Goal: Information Seeking & Learning: Learn about a topic

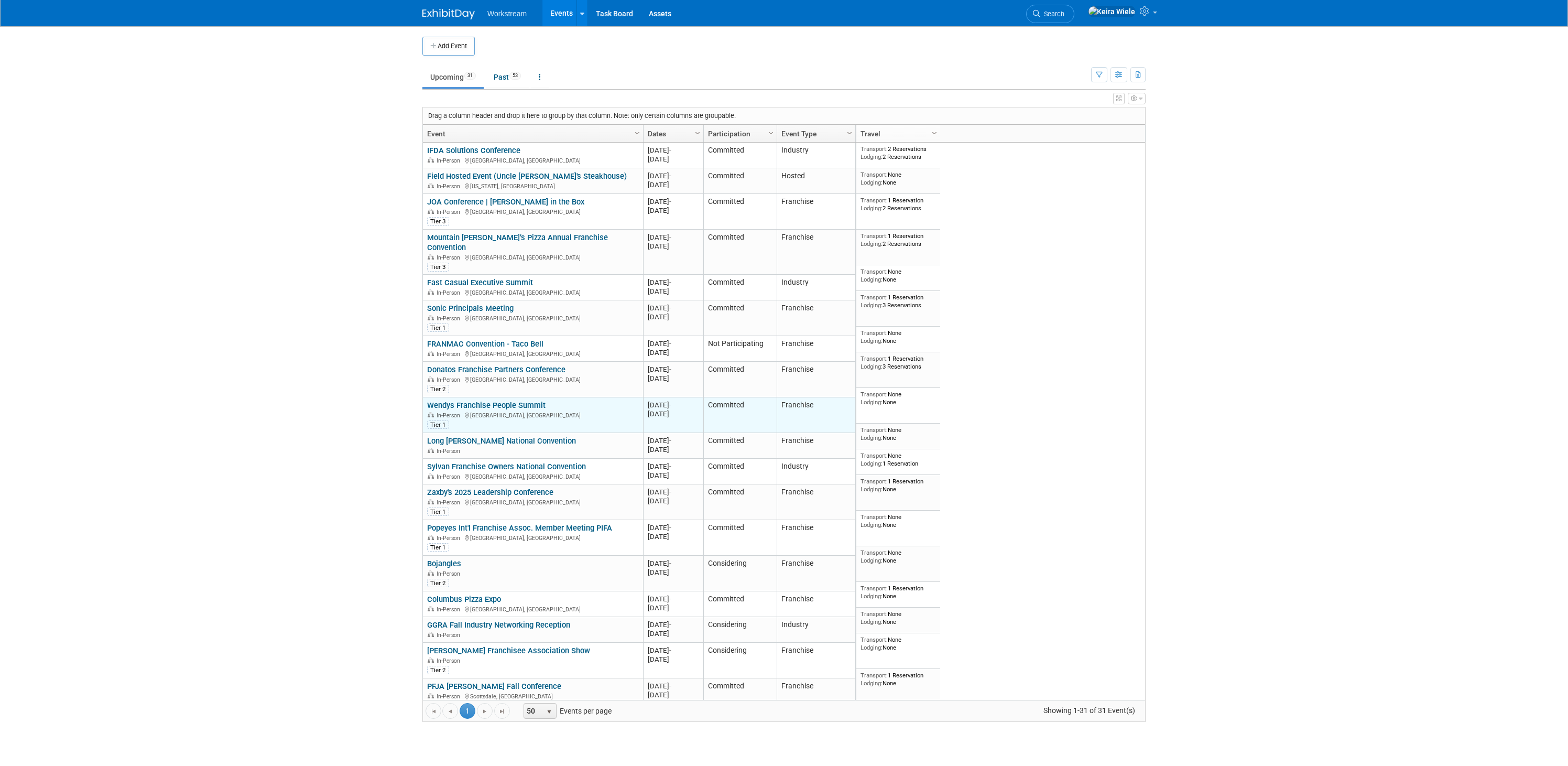
click at [472, 401] on link "Wendys Franchise People Summit" at bounding box center [486, 405] width 119 height 9
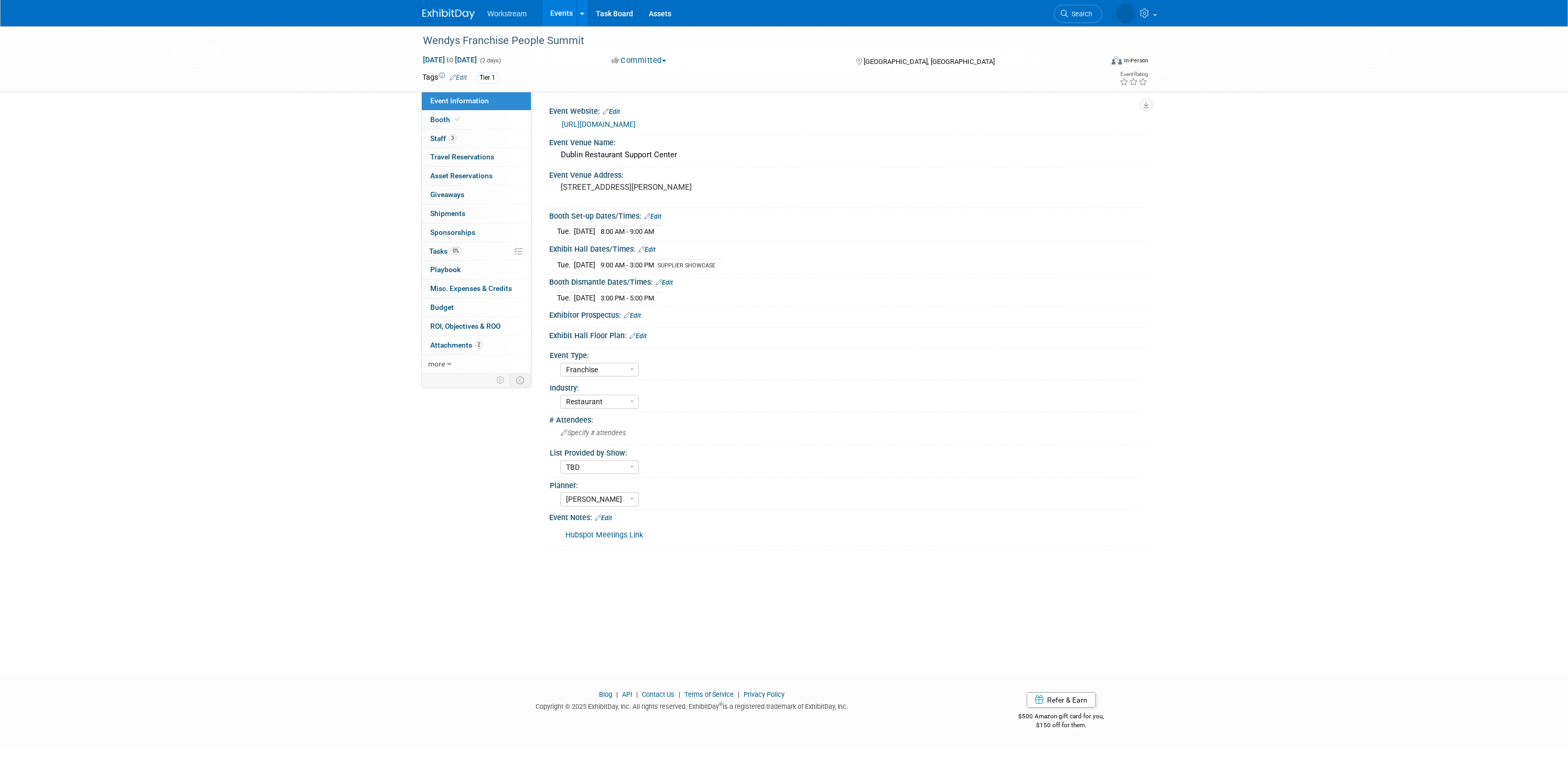
select select "Franchise"
select select "Restaurant"
select select "TBD"
select select "[PERSON_NAME]"
drag, startPoint x: 639, startPoint y: 195, endPoint x: 556, endPoint y: 186, distance: 83.5
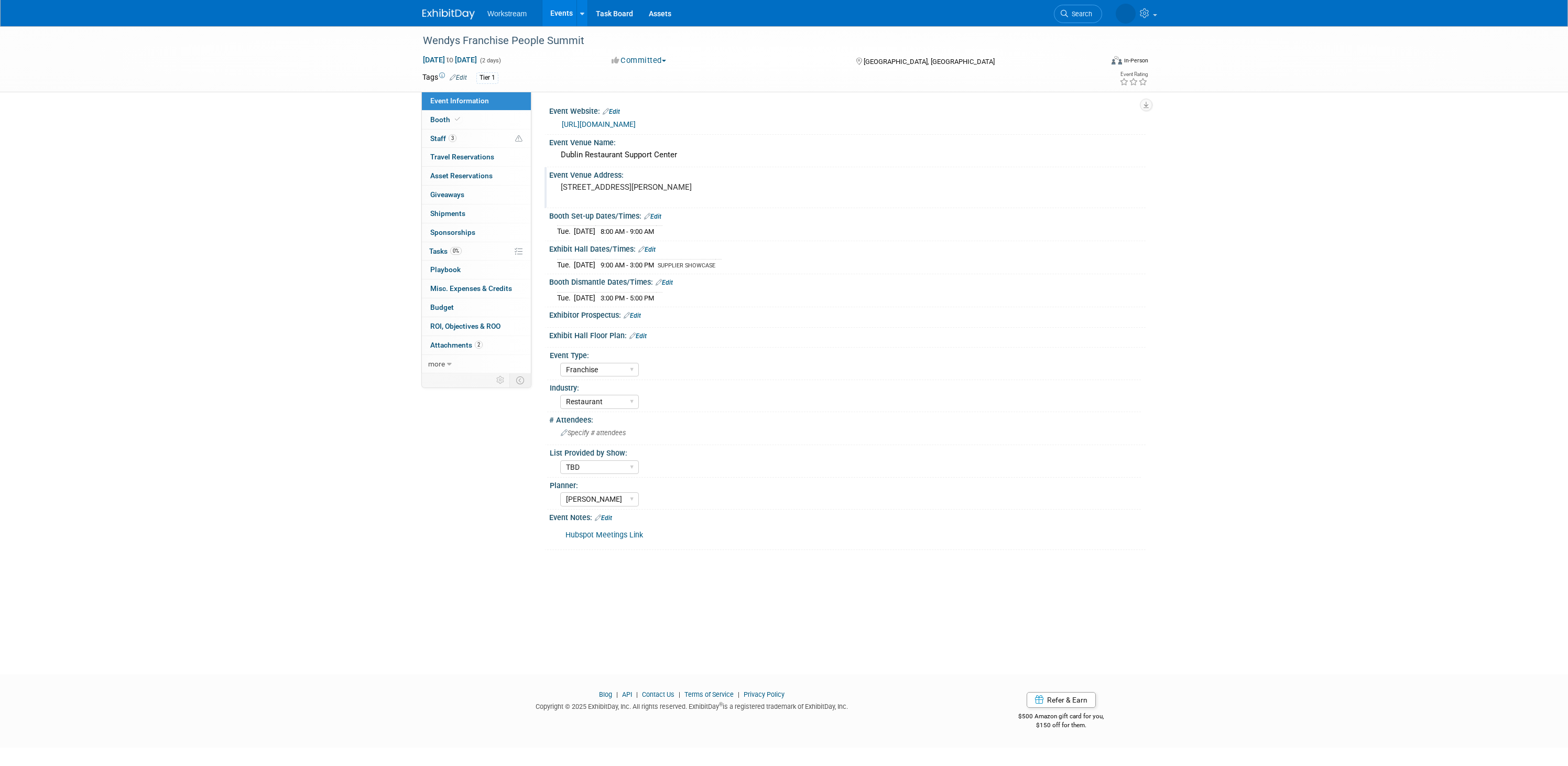
click at [556, 186] on div "[STREET_ADDRESS][PERSON_NAME]" at bounding box center [673, 192] width 248 height 25
click at [635, 122] on link "[URL][DOMAIN_NAME]" at bounding box center [598, 124] width 74 height 9
select select "Franchise"
select select "Restaurant"
select select "TBD"
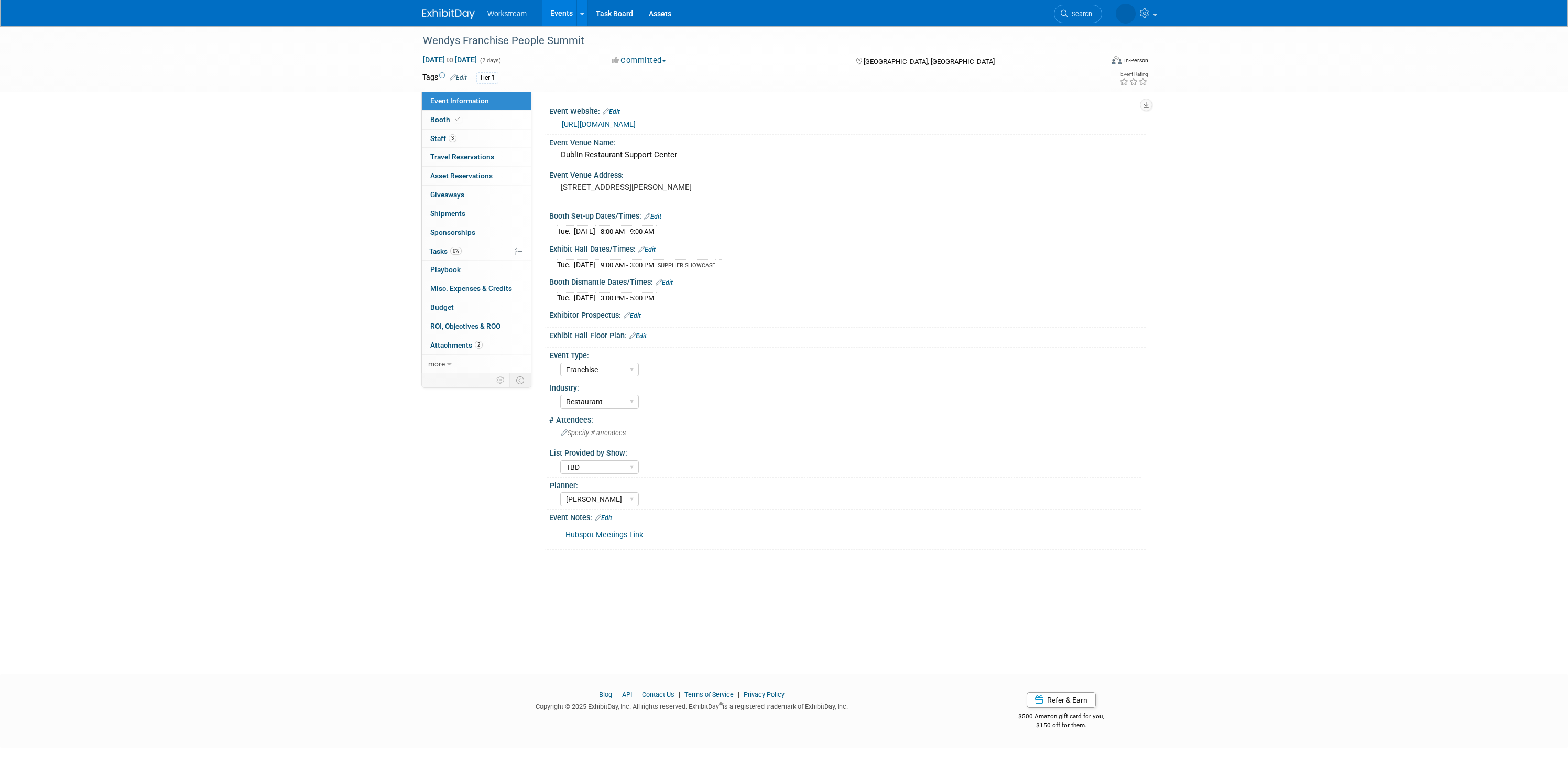
select select "[PERSON_NAME]"
click at [605, 119] on div "[URL][DOMAIN_NAME]" at bounding box center [850, 125] width 576 height 12
click at [599, 125] on link "[URL][DOMAIN_NAME]" at bounding box center [598, 124] width 74 height 9
click at [282, 265] on div "Wendys Franchise People Summit Oct 7, 2025 to Oct 8, 2025 (2 days) Oct 7, 2025 …" at bounding box center [784, 340] width 1568 height 629
select select "Franchise"
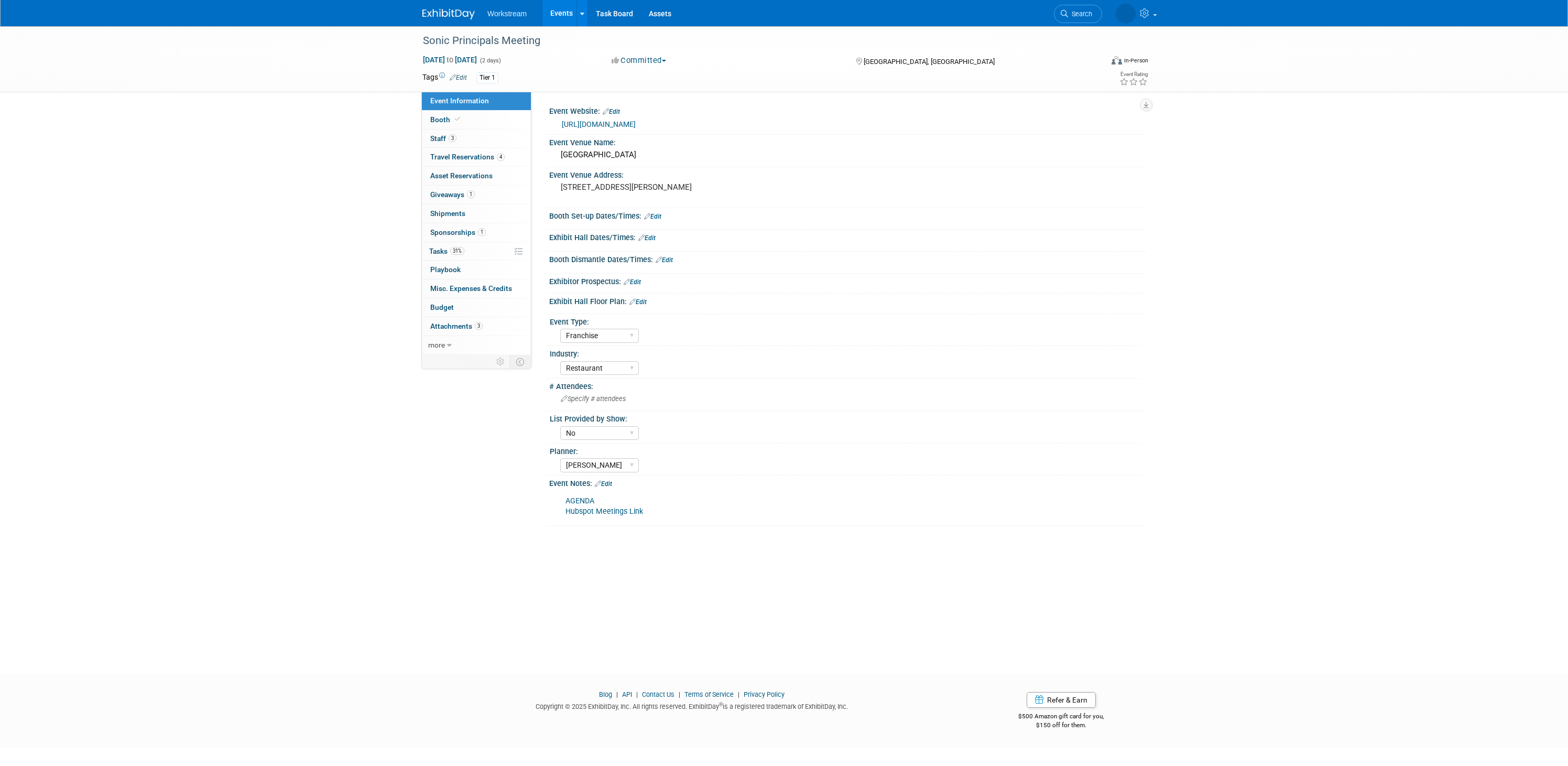
select select "Restaurant"
select select "No"
select select "[PERSON_NAME]"
click at [624, 121] on link "[URL][DOMAIN_NAME]" at bounding box center [598, 124] width 74 height 9
